Goal: Task Accomplishment & Management: Use online tool/utility

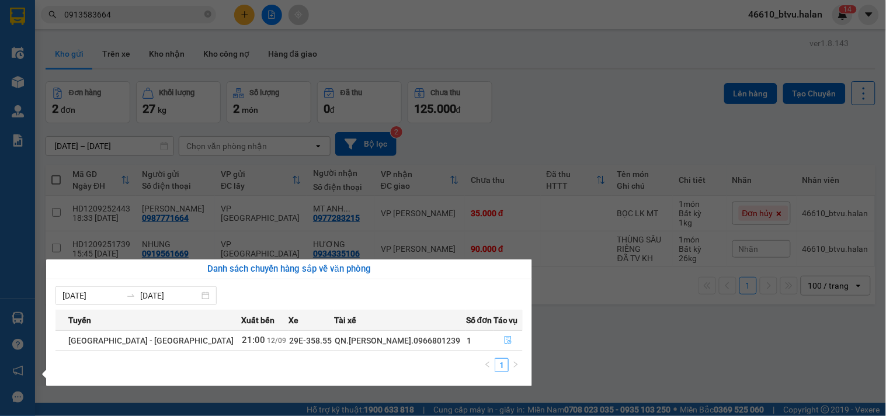
click at [504, 338] on icon "file-done" at bounding box center [508, 340] width 8 height 8
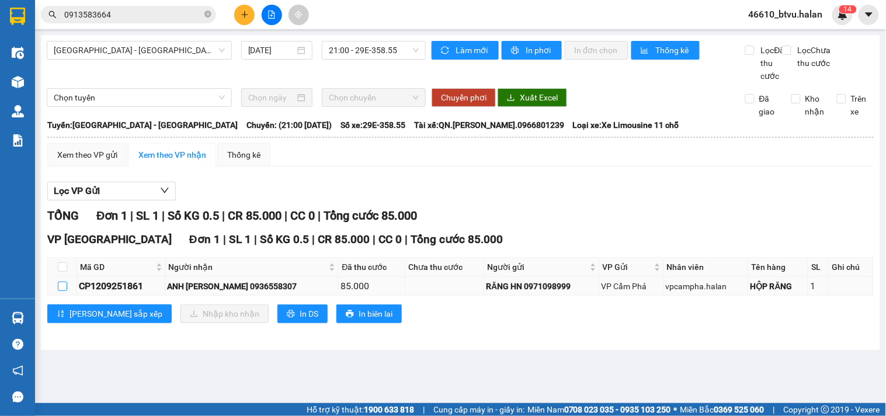
click at [65, 291] on input "checkbox" at bounding box center [62, 286] width 9 height 9
checkbox input "true"
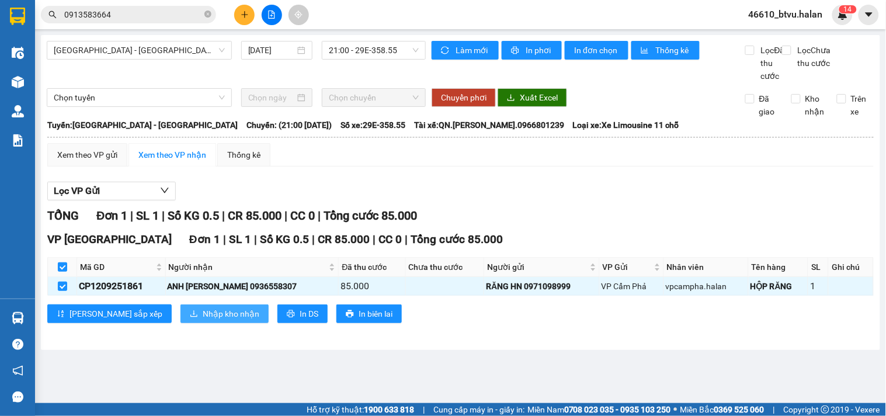
click at [203, 320] on span "Nhập kho nhận" at bounding box center [231, 313] width 57 height 13
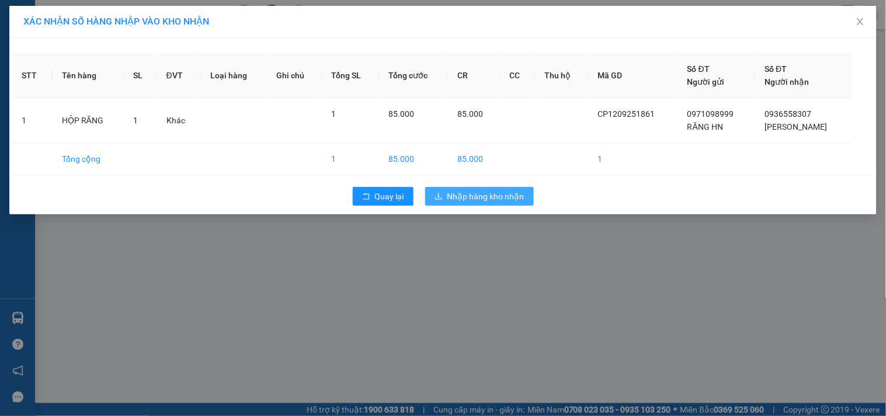
click at [517, 194] on span "Nhập hàng kho nhận" at bounding box center [486, 196] width 77 height 13
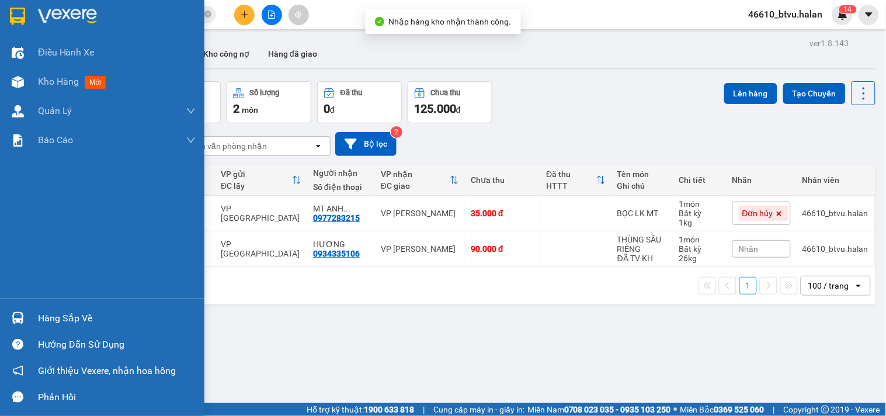
click at [50, 325] on div "Hàng sắp về" at bounding box center [117, 319] width 158 height 18
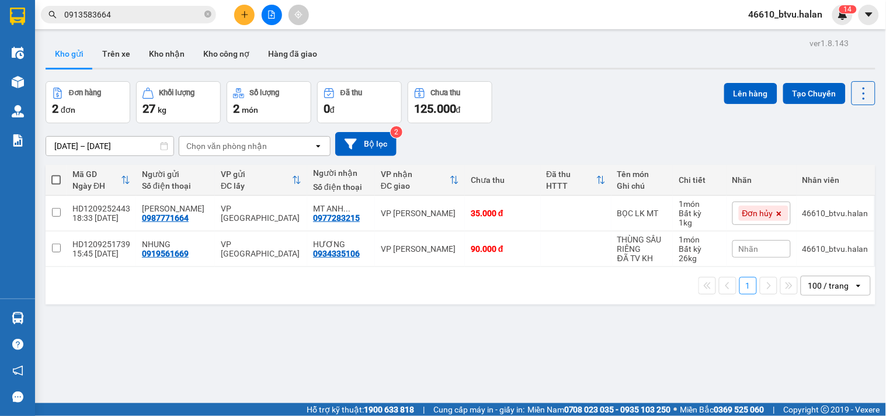
click at [36, 310] on section "Kết quả tìm kiếm ( 2 ) Bộ lọc Mã ĐH Trạng thái Món hàng Thu hộ Tổng cước Chưa c…" at bounding box center [443, 208] width 886 height 416
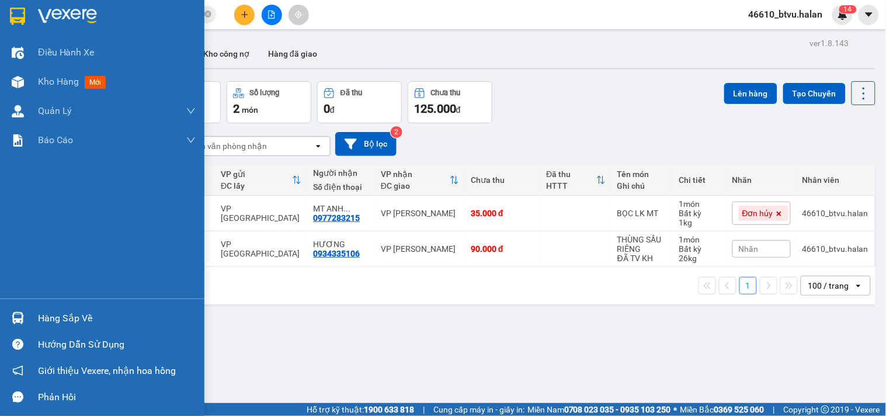
click at [27, 311] on div at bounding box center [18, 318] width 20 height 20
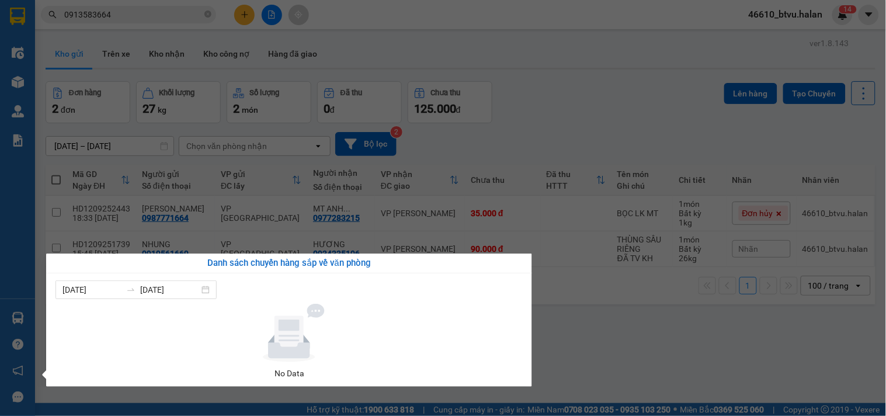
click at [672, 334] on section "Kết quả tìm kiếm ( 2 ) Bộ lọc Mã ĐH Trạng thái Món hàng Thu hộ Tổng cước Chưa c…" at bounding box center [443, 208] width 886 height 416
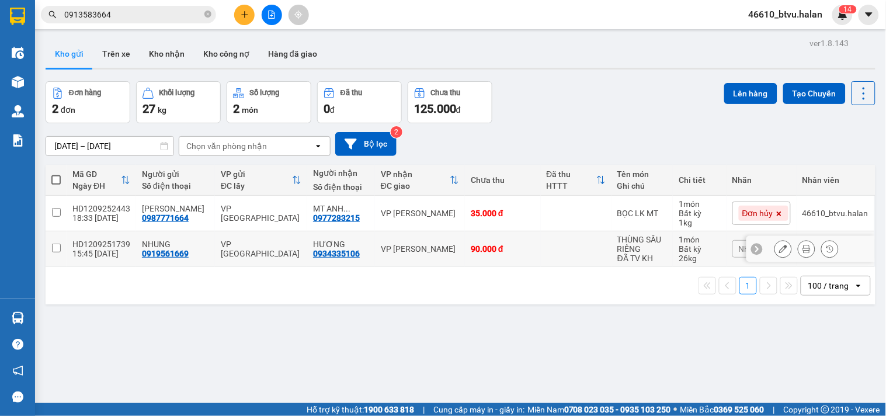
click at [780, 247] on button at bounding box center [783, 249] width 16 height 20
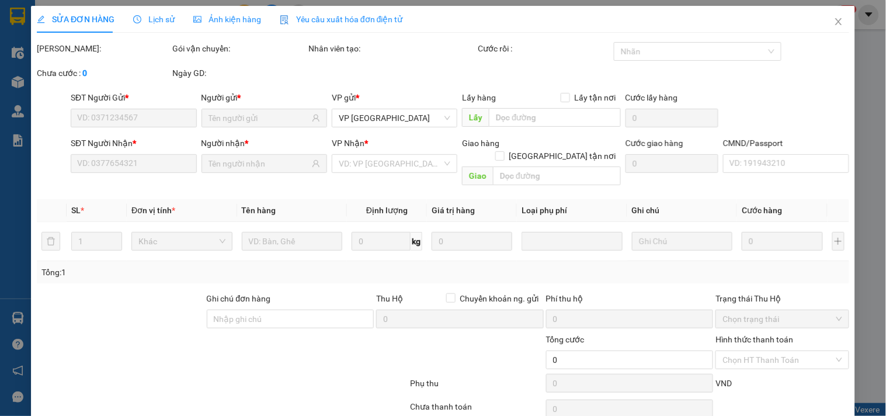
type input "0919561669"
type input "0934335106"
type input "90.000"
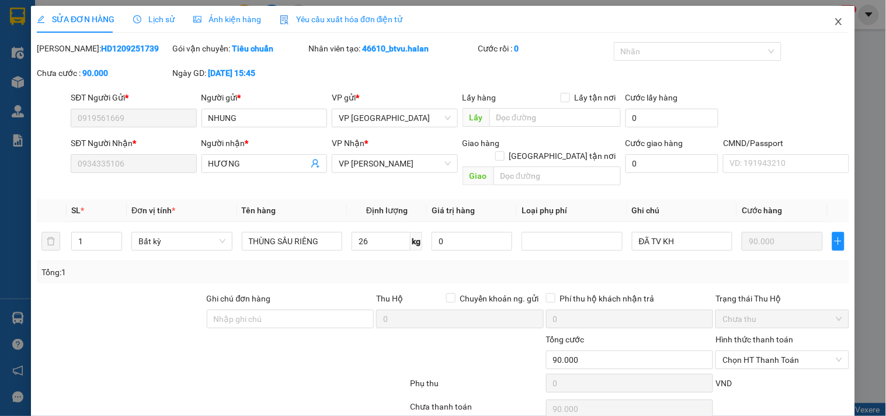
click at [823, 28] on span "Close" at bounding box center [839, 22] width 33 height 33
